Goal: Task Accomplishment & Management: Manage account settings

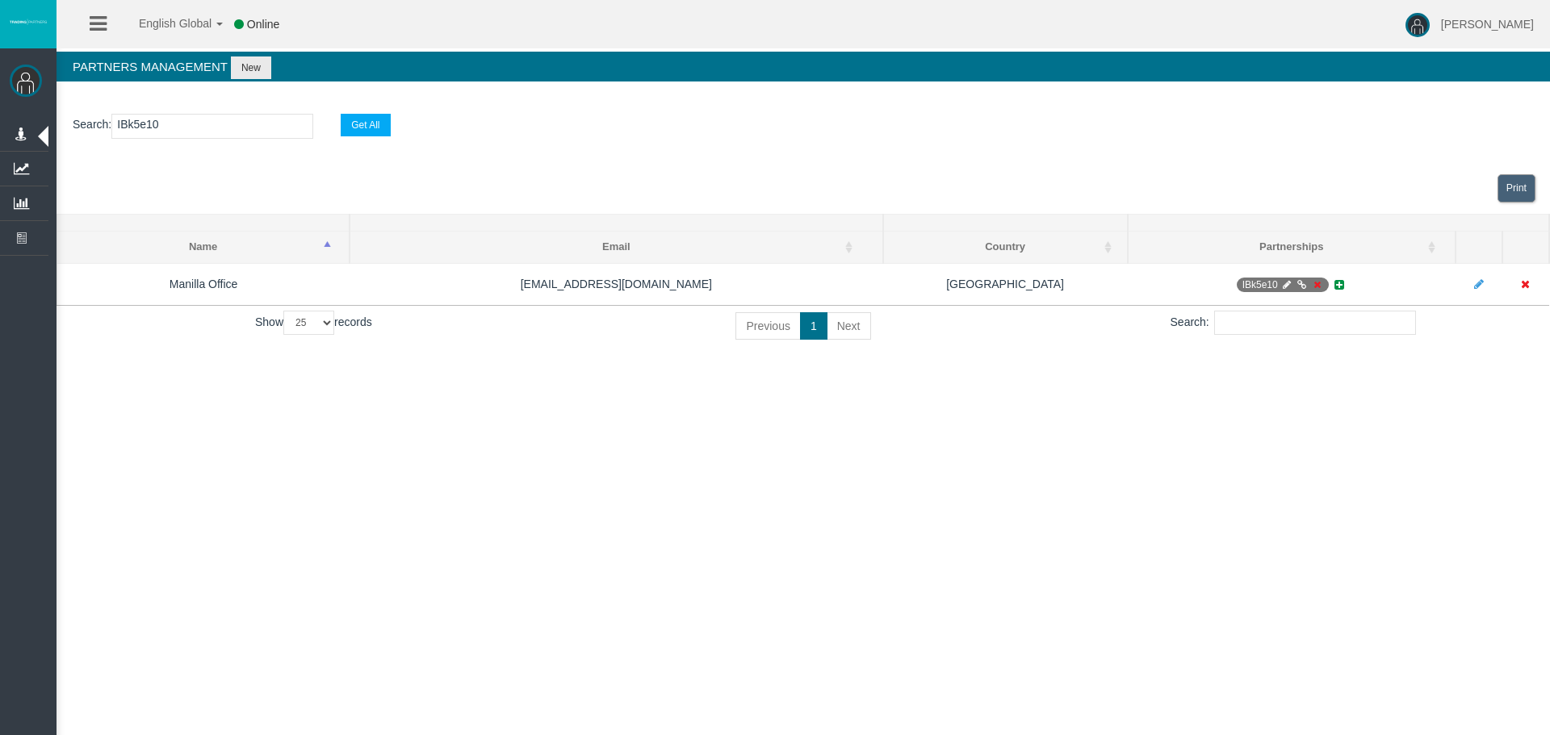
select select "25"
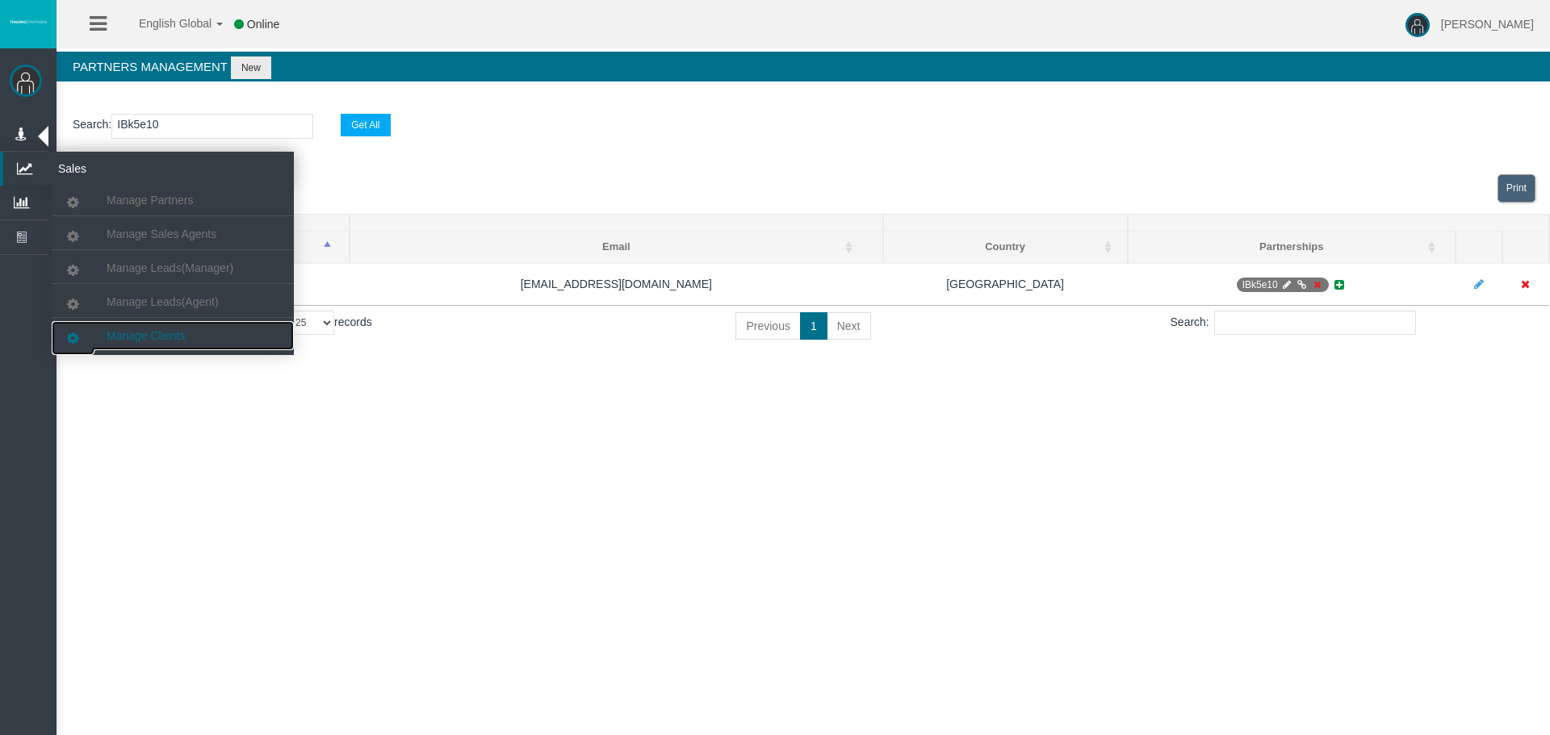
click at [153, 331] on span "Manage Clients" at bounding box center [146, 335] width 78 height 13
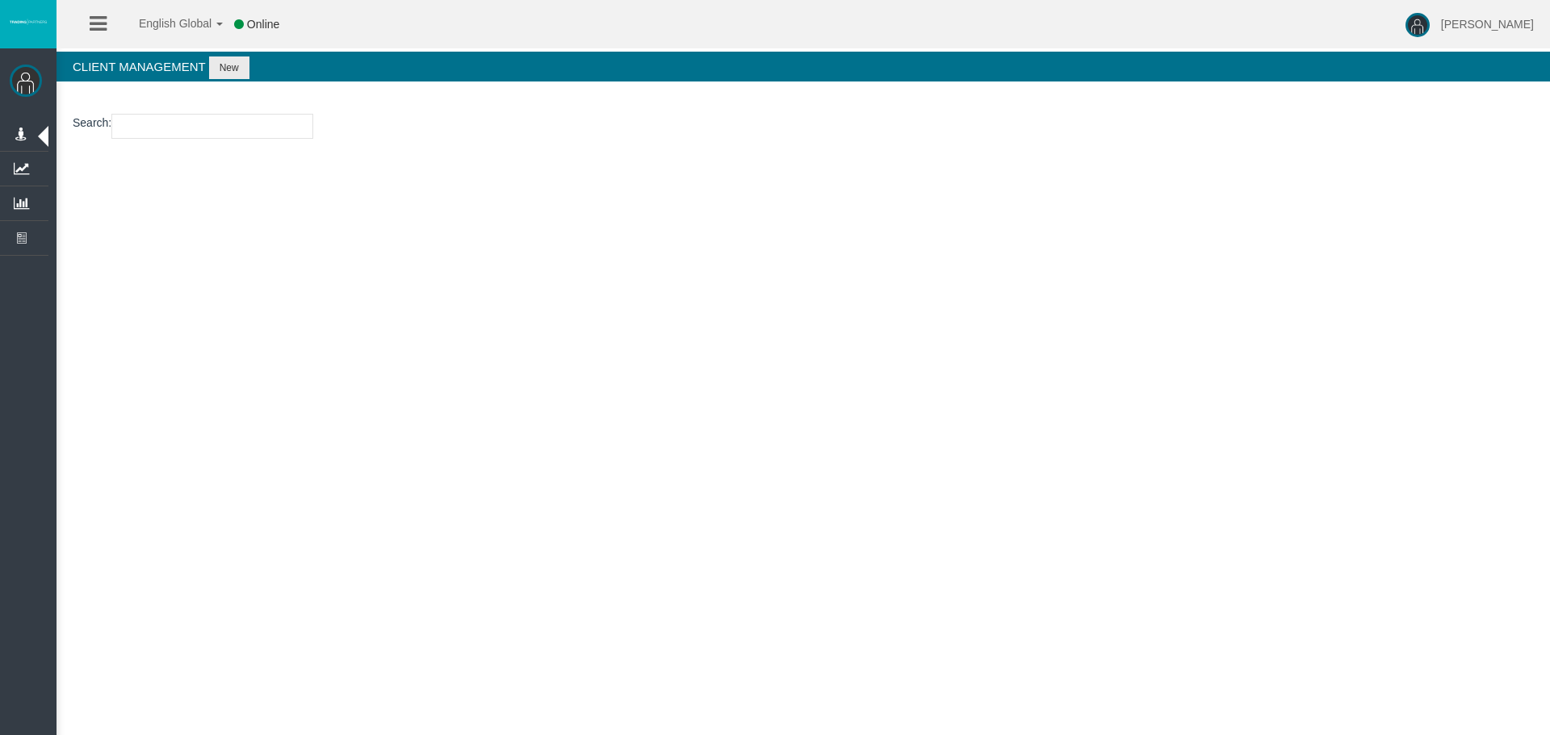
click at [190, 135] on input "number" at bounding box center [212, 126] width 202 height 25
paste input "15181136"
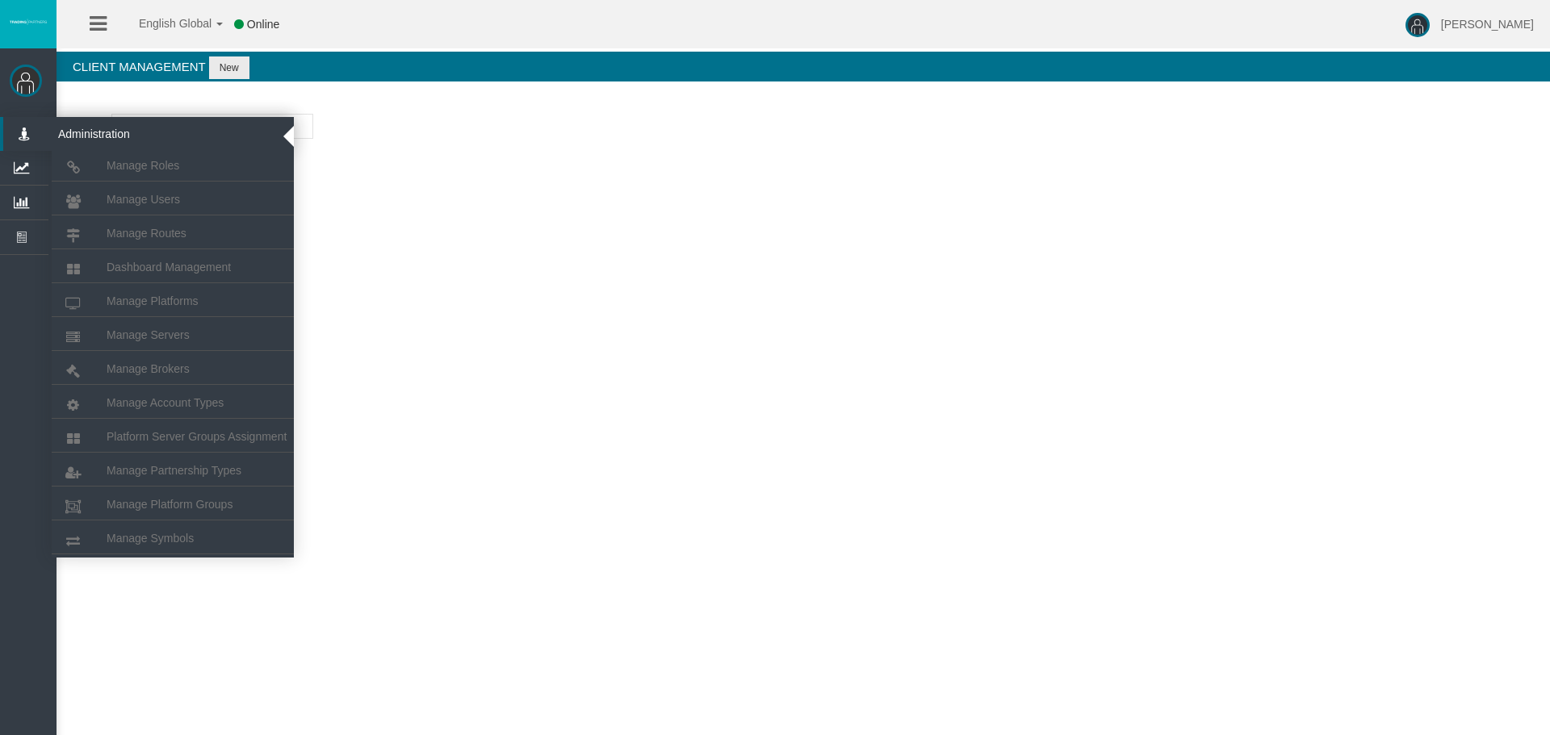
drag, startPoint x: 184, startPoint y: 120, endPoint x: 43, endPoint y: 120, distance: 141.3
click at [44, 120] on div "[PERSON_NAME] Administration Manage Roles Manage Users" at bounding box center [789, 122] width 1522 height 245
paste input "392"
drag, startPoint x: 187, startPoint y: 121, endPoint x: 44, endPoint y: 124, distance: 142.9
click at [48, 124] on div "[PERSON_NAME] Administration Manage Roles Manage Users" at bounding box center [789, 122] width 1522 height 245
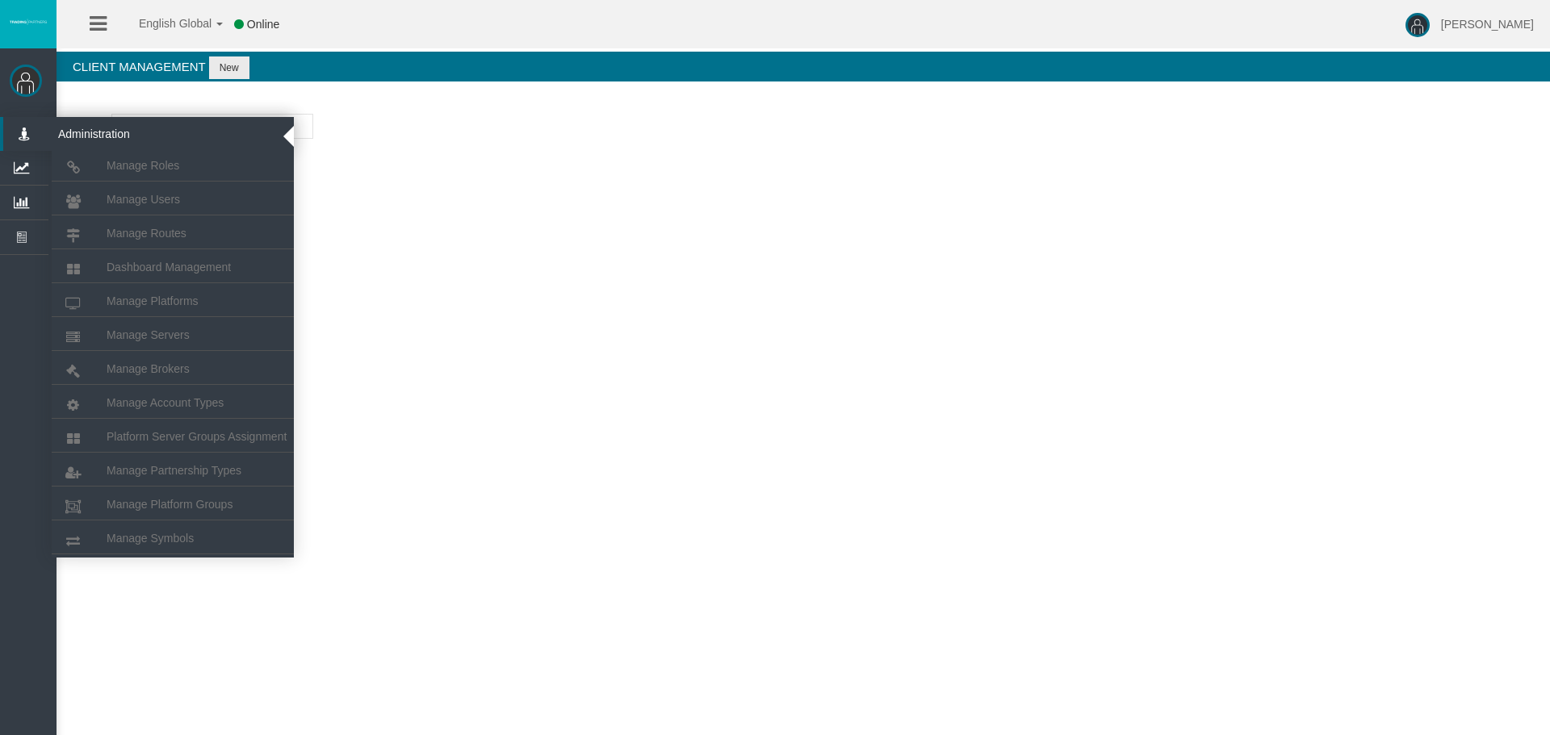
paste input "0880"
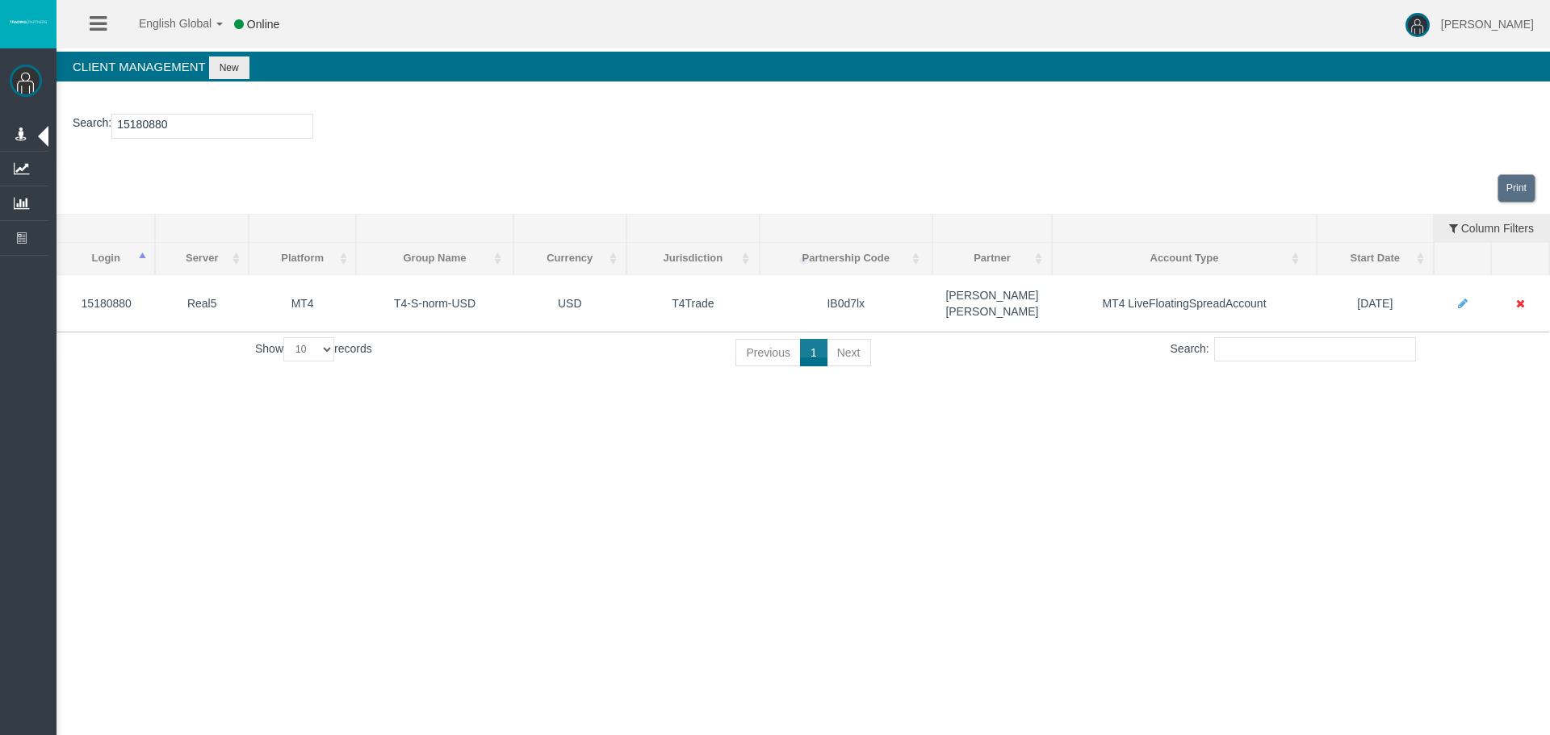
type input "15180880"
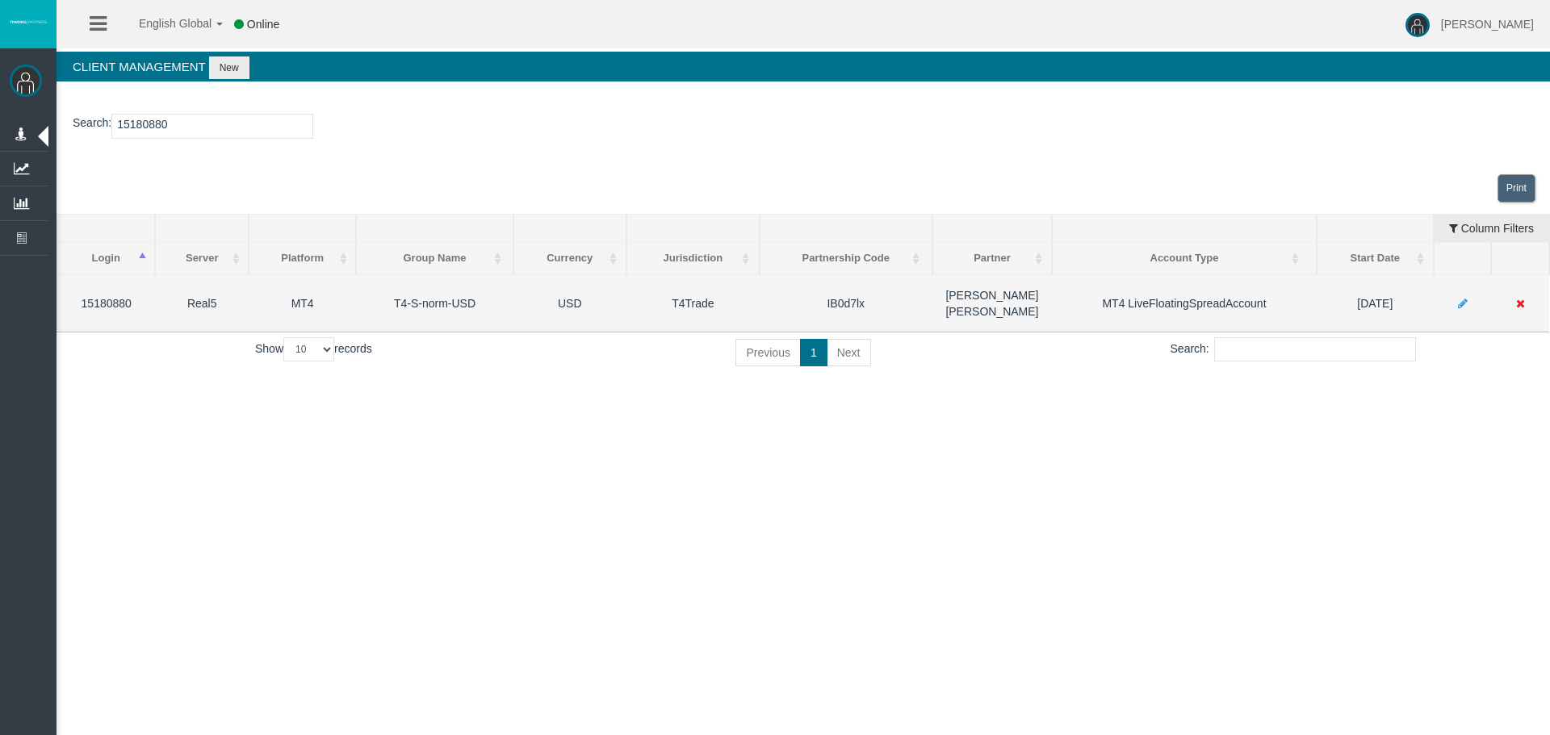
click at [1522, 298] on icon at bounding box center [1520, 303] width 9 height 11
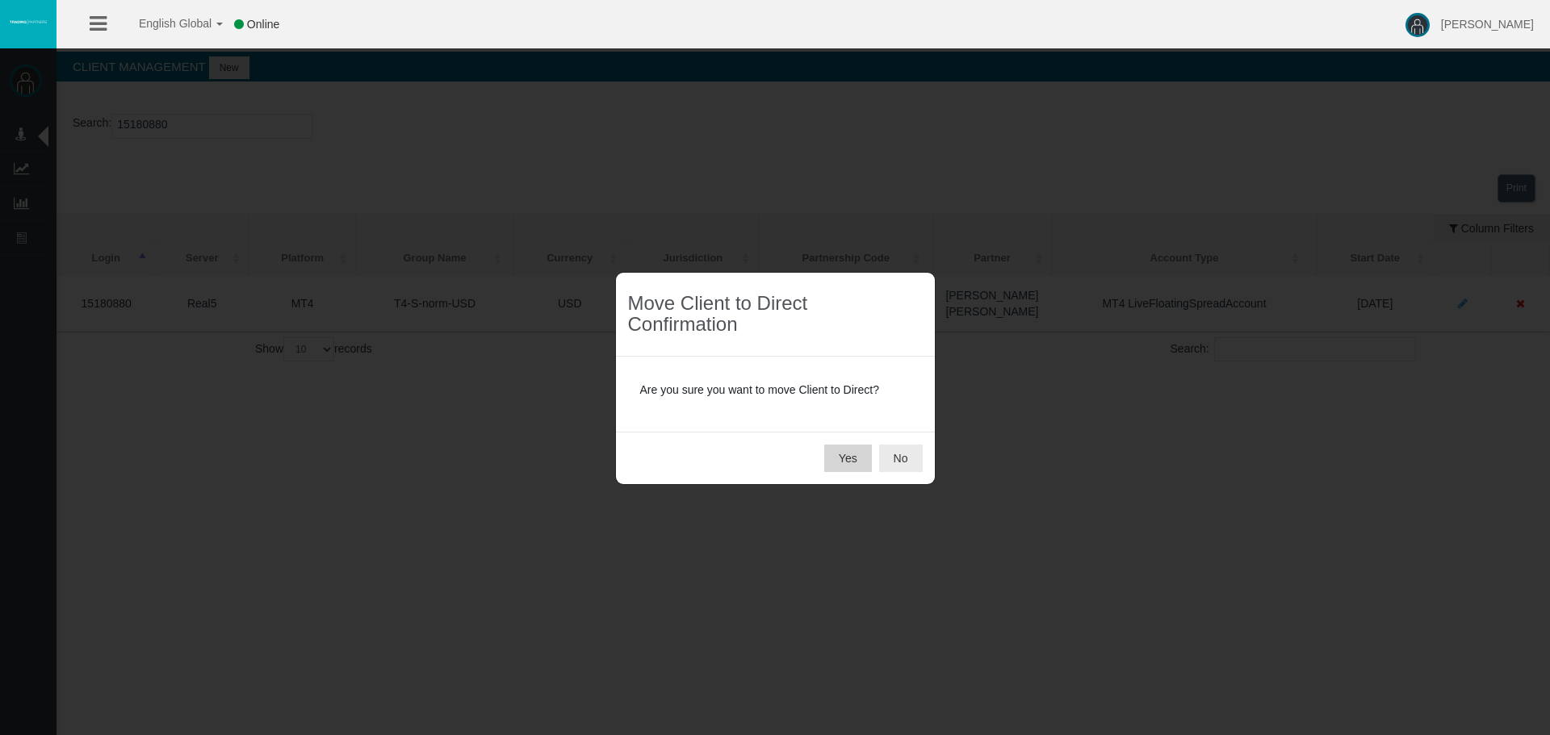
click at [857, 462] on button "Yes" at bounding box center [848, 458] width 48 height 27
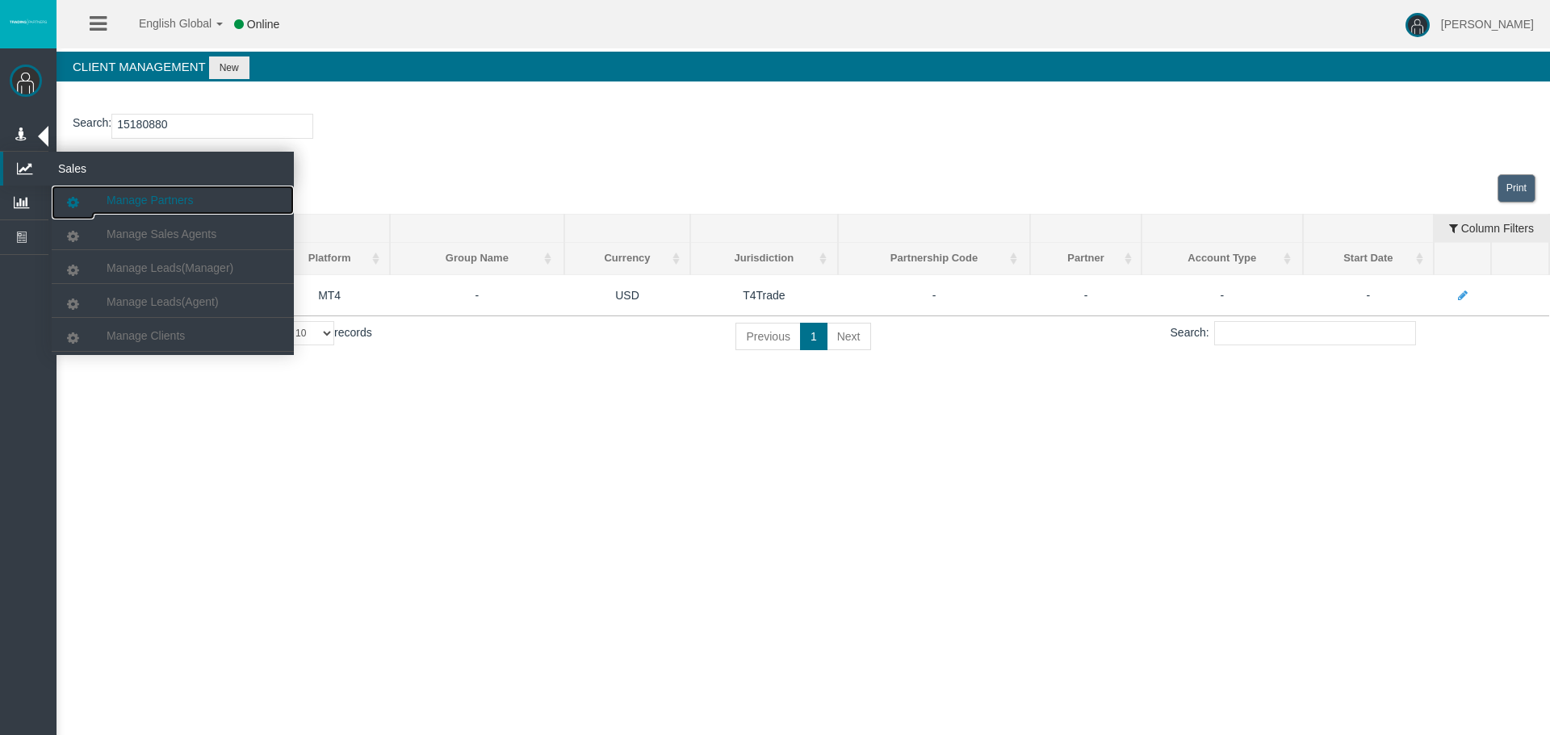
click at [176, 209] on link "Manage Partners" at bounding box center [173, 200] width 242 height 29
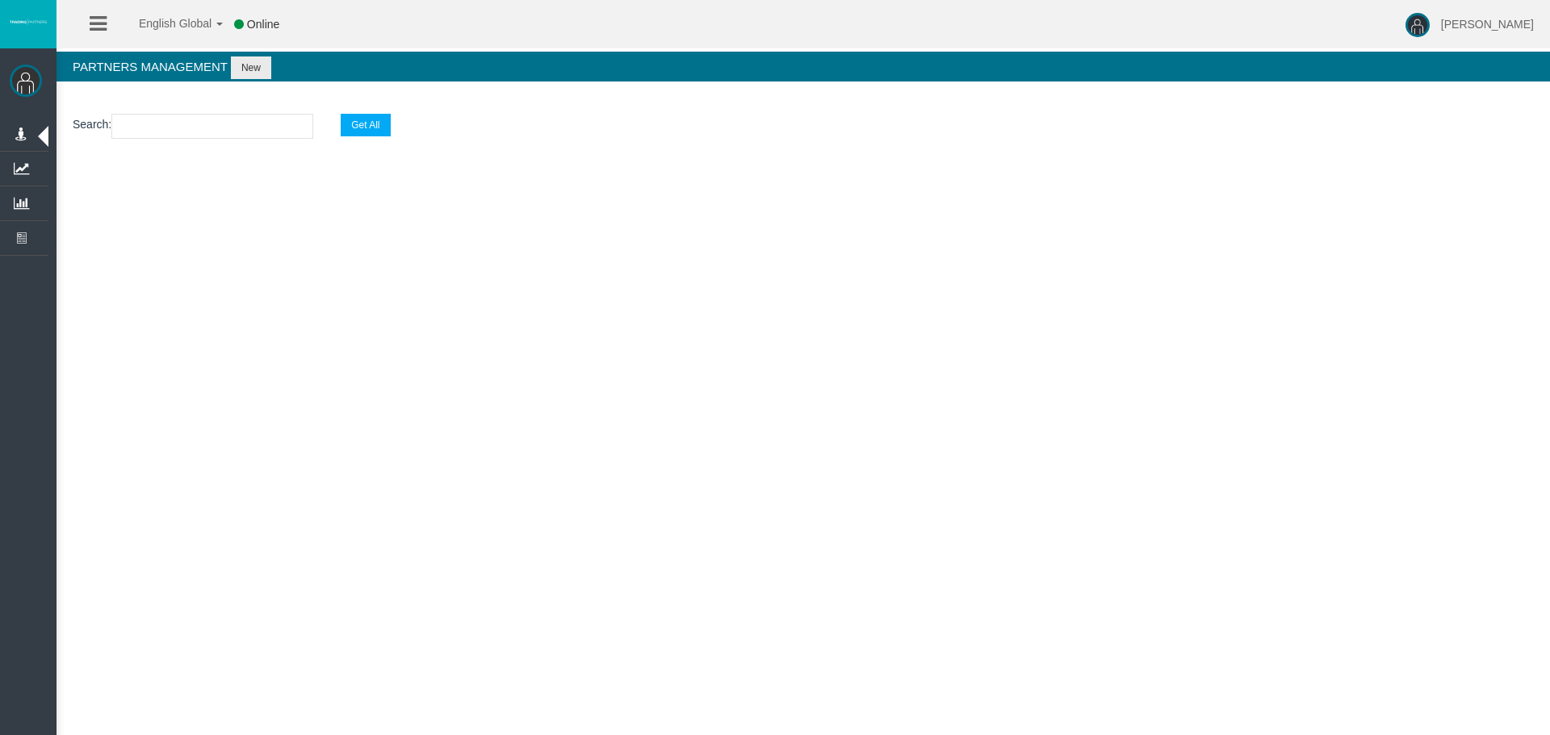
click at [241, 133] on input "text" at bounding box center [212, 126] width 202 height 25
paste input "IBm4twf"
type input "IBm4twf"
select select "25"
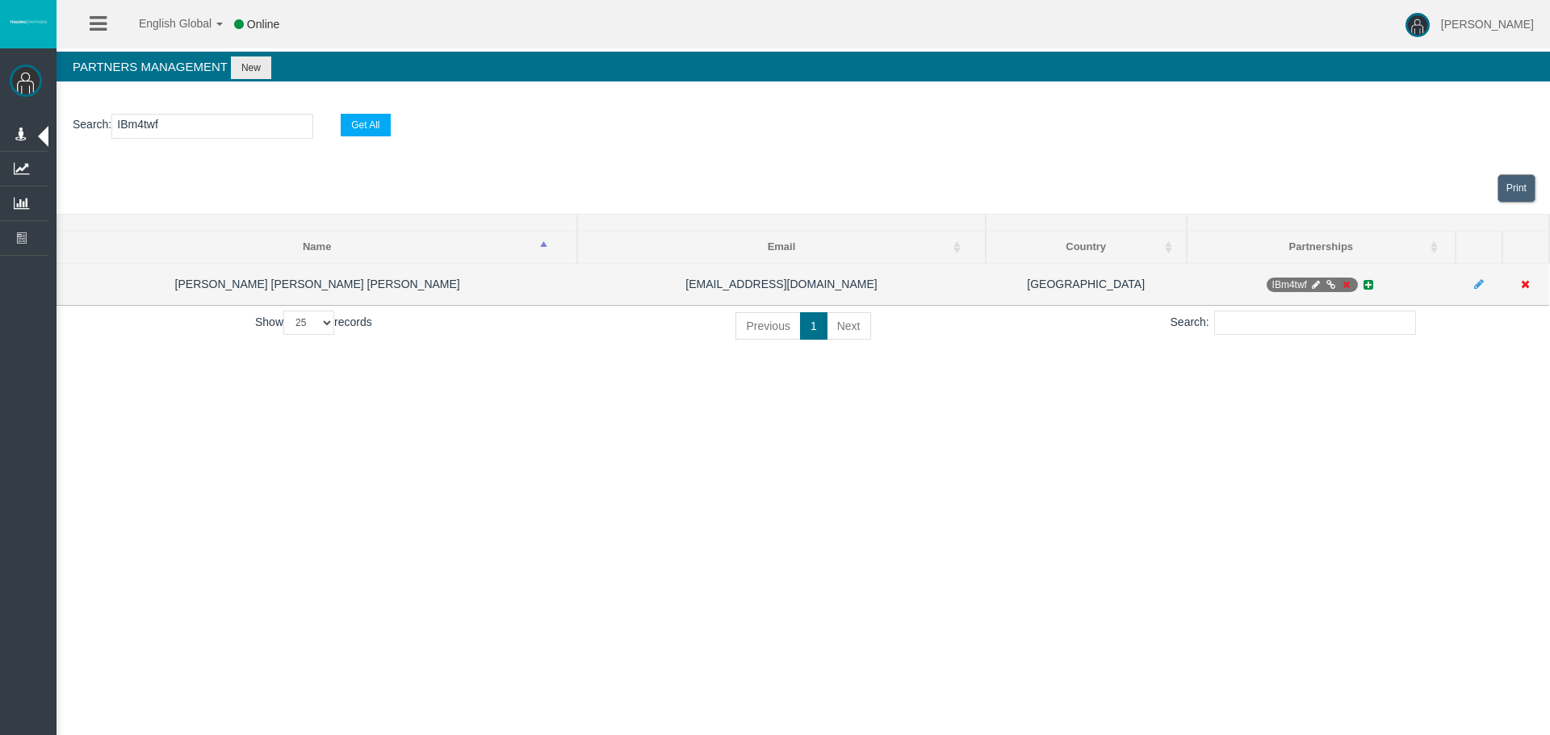
type input "IBm4twf"
click at [1348, 283] on icon at bounding box center [1346, 285] width 12 height 10
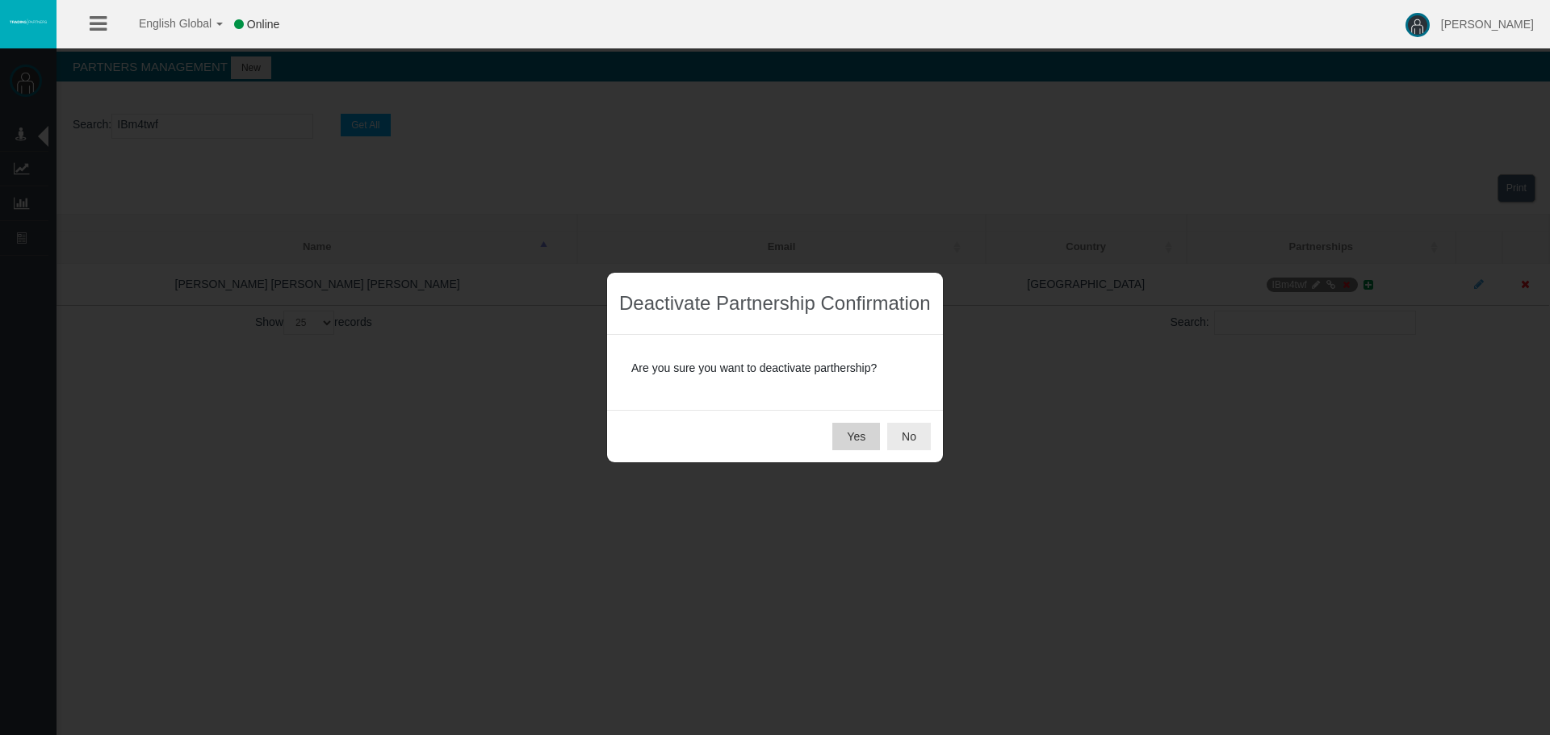
click at [855, 438] on button "Yes" at bounding box center [856, 436] width 48 height 27
